Goal: Use online tool/utility

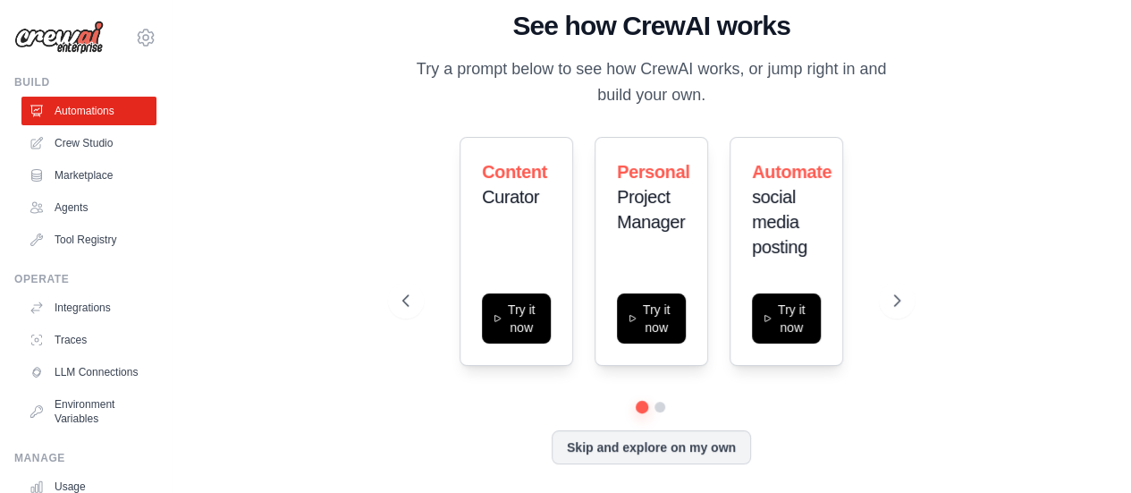
click at [407, 298] on icon at bounding box center [406, 300] width 18 height 18
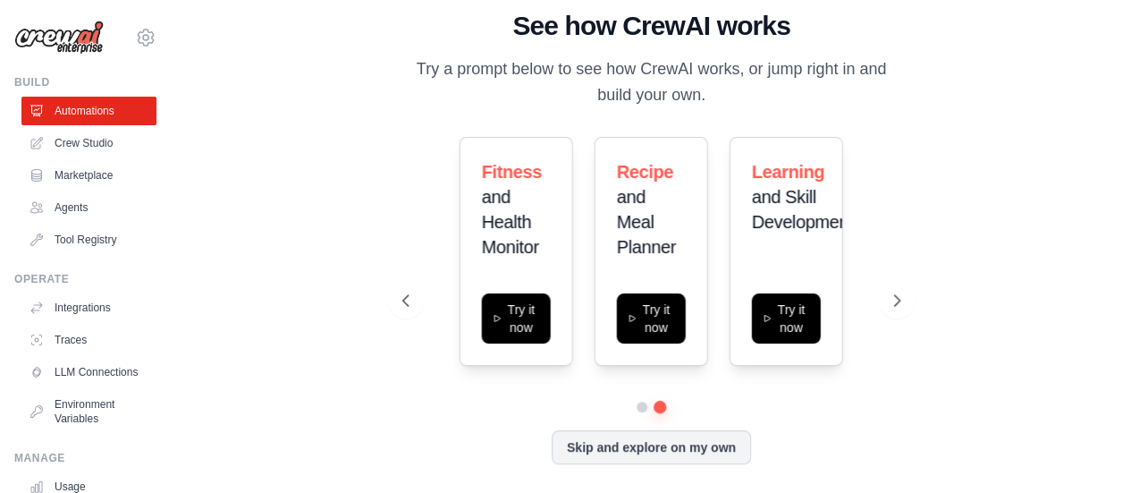
click at [73, 145] on link "Crew Studio" at bounding box center [88, 143] width 135 height 29
